Goal: Information Seeking & Learning: Find specific fact

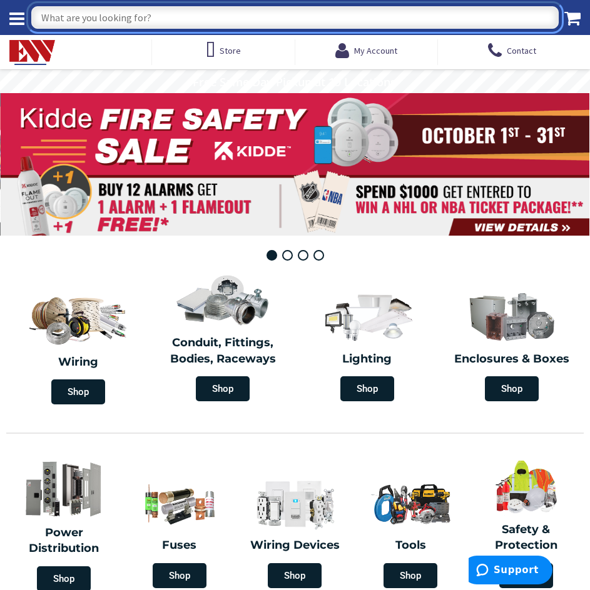
click at [105, 20] on input "What are you looking for?" at bounding box center [294, 17] width 527 height 23
type input "TOGGLE DECORA PLATE"
